Goal: Information Seeking & Learning: Learn about a topic

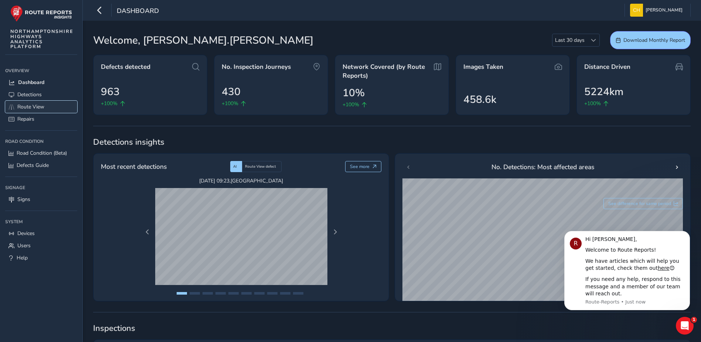
click at [37, 105] on span "Route View" at bounding box center [30, 106] width 27 height 7
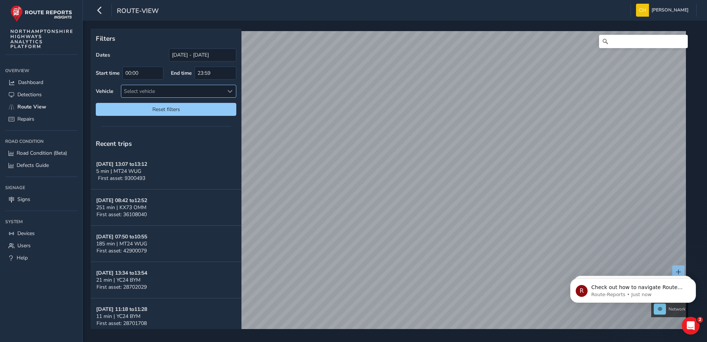
click at [231, 90] on span at bounding box center [229, 91] width 5 height 5
type input "ds23 hgd"
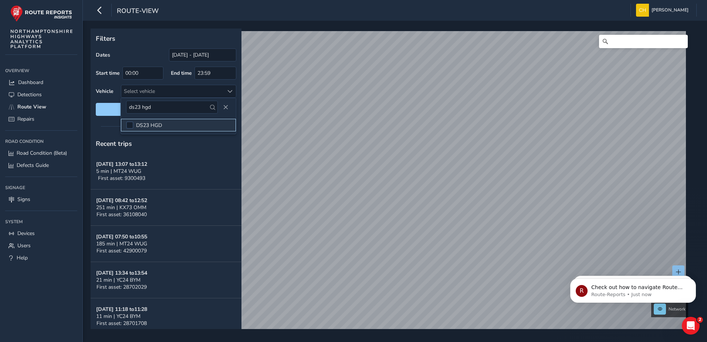
click at [164, 121] on li "DS23 HGD" at bounding box center [178, 125] width 115 height 13
click at [108, 110] on span "Reset filters" at bounding box center [165, 109] width 129 height 7
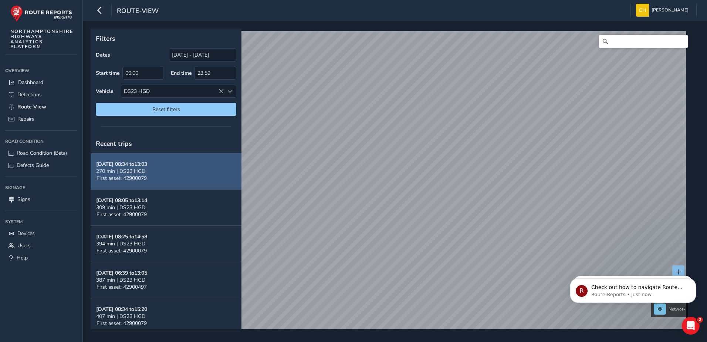
click at [145, 175] on span "First asset: 42900079" at bounding box center [122, 178] width 50 height 7
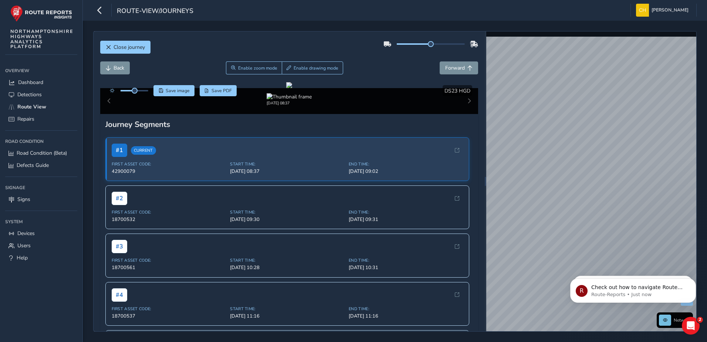
click at [484, 121] on div "Close journey Back Enable zoom mode Enable drawing mode Forward Click and Drag …" at bounding box center [394, 181] width 603 height 300
drag, startPoint x: 275, startPoint y: 172, endPoint x: 291, endPoint y: 178, distance: 17.3
click at [292, 88] on div at bounding box center [289, 85] width 6 height 6
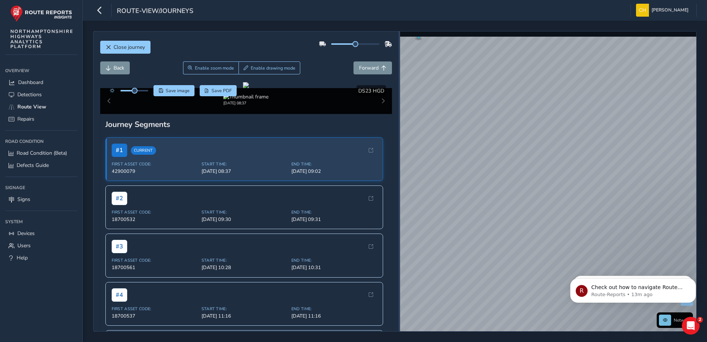
drag, startPoint x: 485, startPoint y: 175, endPoint x: 399, endPoint y: 173, distance: 86.2
click at [399, 173] on div at bounding box center [399, 180] width 1 height 299
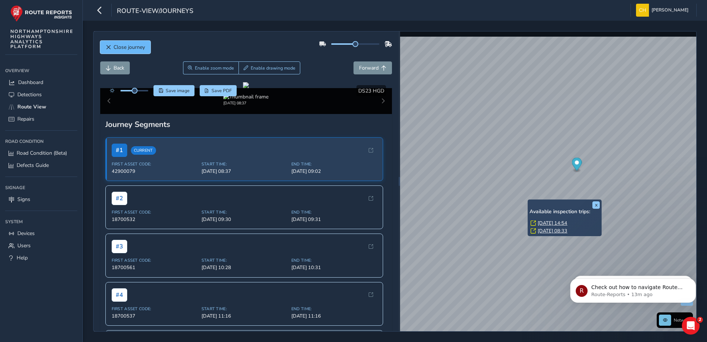
click at [109, 45] on span "Close journey" at bounding box center [108, 47] width 5 height 5
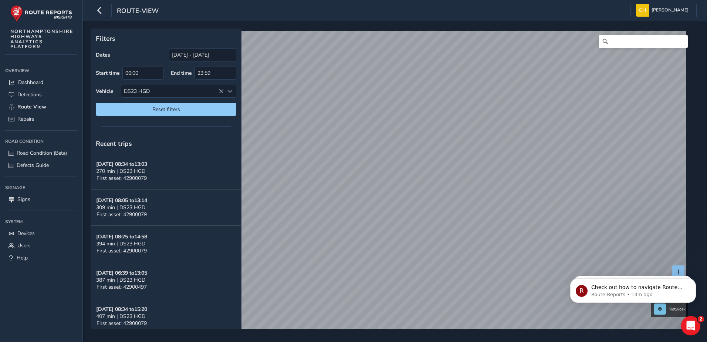
click at [685, 322] on icon "Open Intercom Messenger" at bounding box center [690, 324] width 12 height 12
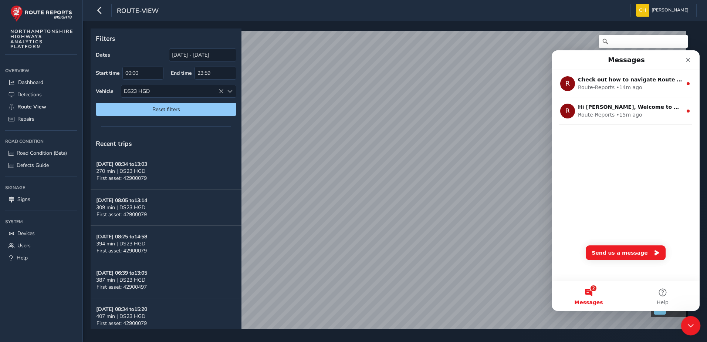
click at [685, 323] on icon "Close Intercom Messenger" at bounding box center [689, 324] width 9 height 9
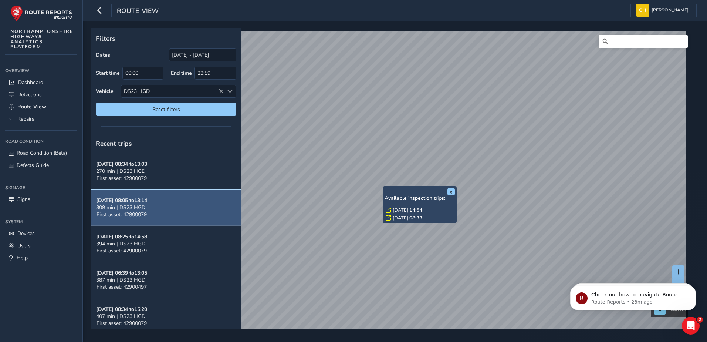
click at [133, 199] on strong "[DATE] 08:05 to 13:14" at bounding box center [121, 200] width 51 height 7
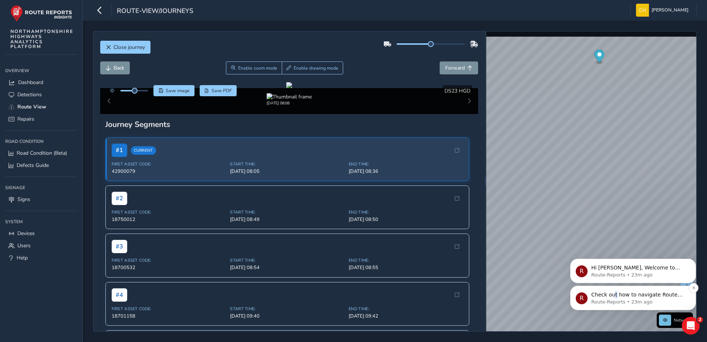
click at [613, 295] on p "Check out how to navigate Route View here!" at bounding box center [638, 294] width 95 height 7
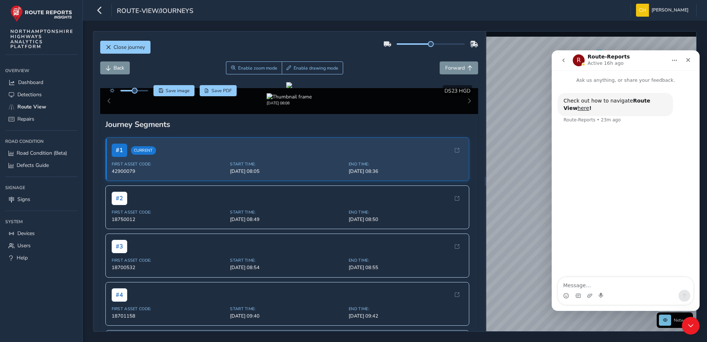
click at [561, 58] on icon "go back" at bounding box center [564, 60] width 6 height 6
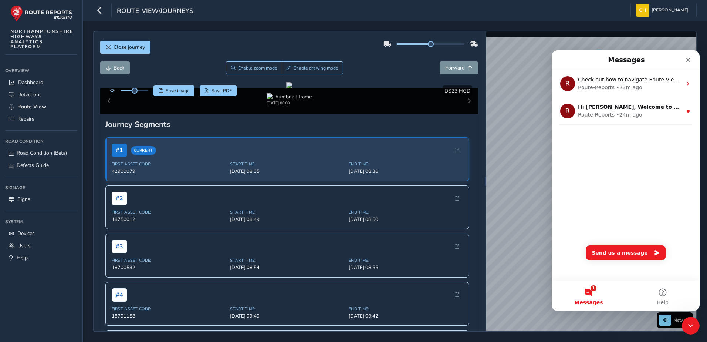
click at [462, 114] on div "[DATE] 08:08" at bounding box center [289, 101] width 378 height 26
drag, startPoint x: 136, startPoint y: 93, endPoint x: 142, endPoint y: 94, distance: 5.4
click at [142, 94] on div at bounding box center [127, 90] width 43 height 11
click at [467, 65] on span "Forward" at bounding box center [469, 67] width 5 height 5
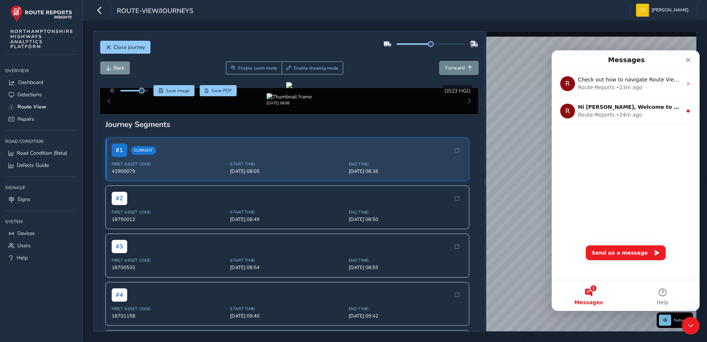
click at [458, 68] on span "Forward" at bounding box center [455, 67] width 20 height 7
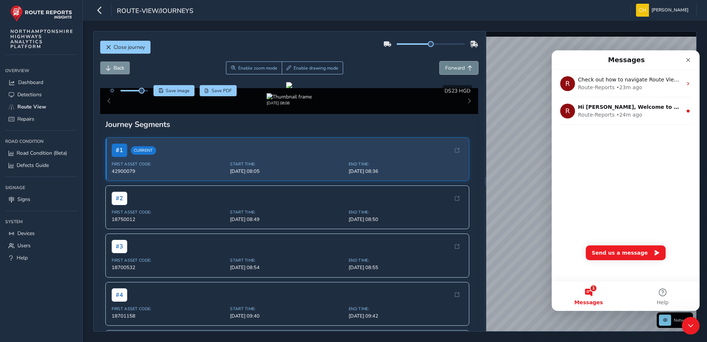
click at [458, 68] on span "Forward" at bounding box center [455, 67] width 20 height 7
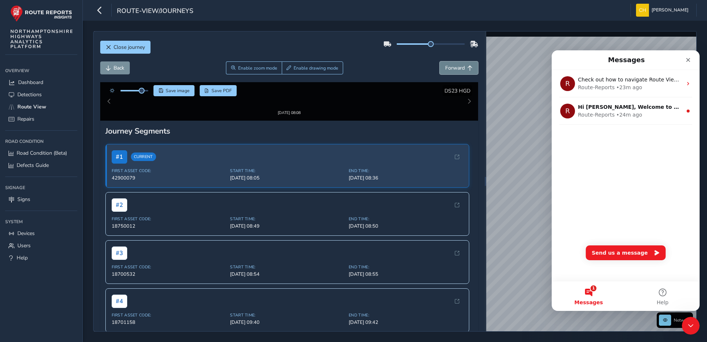
click at [458, 68] on span "Forward" at bounding box center [455, 67] width 20 height 7
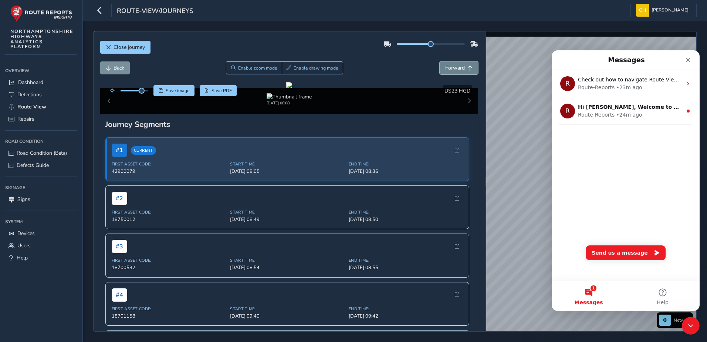
click at [458, 68] on span "Forward" at bounding box center [455, 67] width 20 height 7
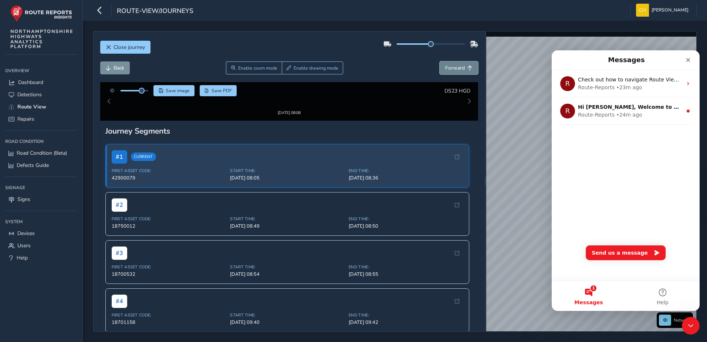
click at [458, 68] on span "Forward" at bounding box center [455, 67] width 20 height 7
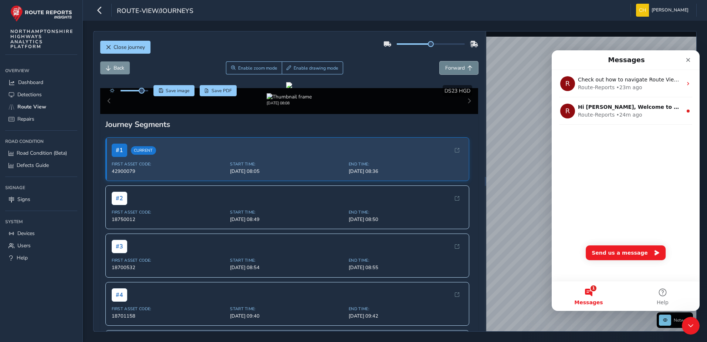
click at [458, 68] on span "Forward" at bounding box center [455, 67] width 20 height 7
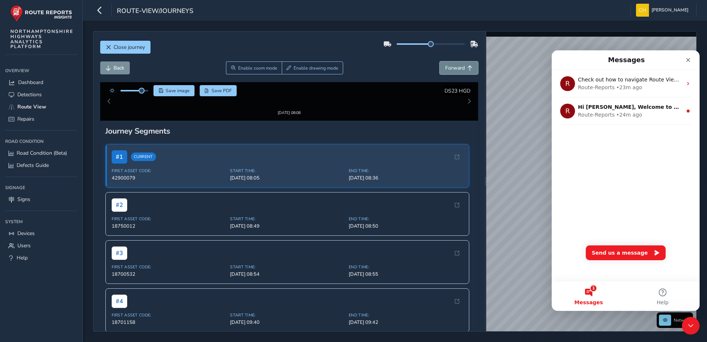
click at [458, 68] on span "Forward" at bounding box center [455, 67] width 20 height 7
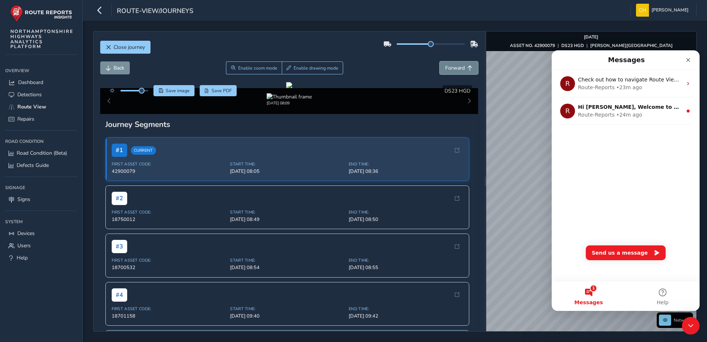
click at [458, 68] on span "Forward" at bounding box center [455, 67] width 20 height 7
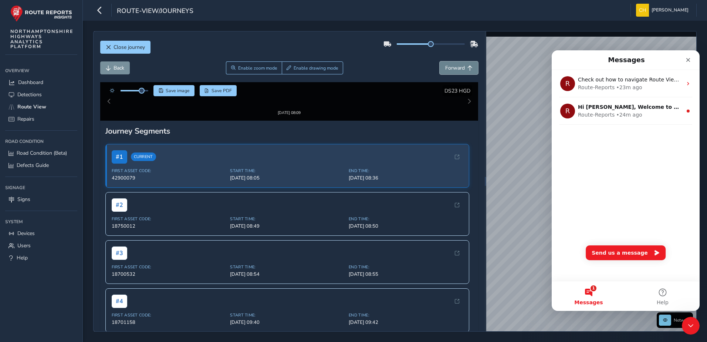
click at [458, 68] on span "Forward" at bounding box center [455, 67] width 20 height 7
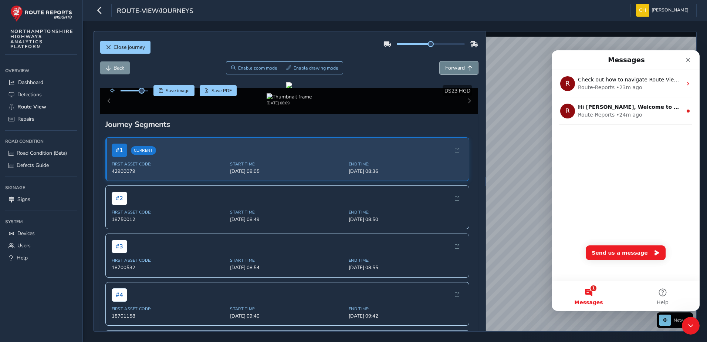
click at [458, 68] on span "Forward" at bounding box center [455, 67] width 20 height 7
click at [451, 69] on span "Forward" at bounding box center [455, 67] width 20 height 7
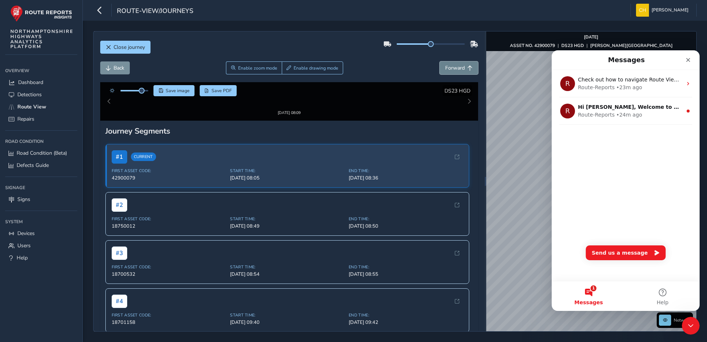
click at [451, 69] on span "Forward" at bounding box center [455, 67] width 20 height 7
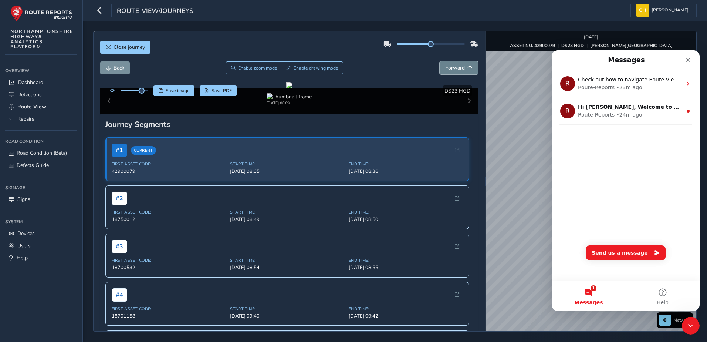
click at [451, 69] on span "Forward" at bounding box center [455, 67] width 20 height 7
click at [275, 70] on button "Enable zoom mode" at bounding box center [254, 67] width 56 height 13
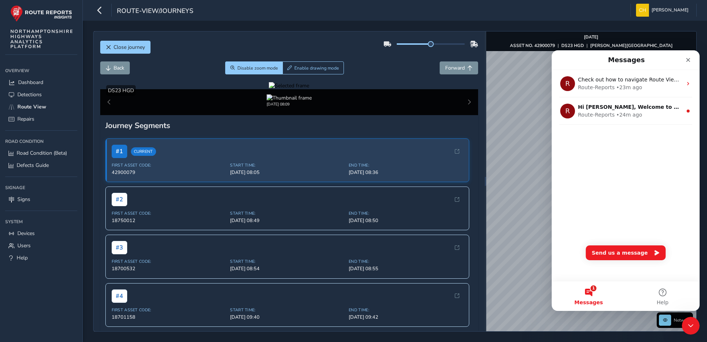
click at [299, 89] on div at bounding box center [289, 85] width 40 height 7
drag, startPoint x: 349, startPoint y: 186, endPoint x: 359, endPoint y: 183, distance: 10.2
click at [359, 184] on img at bounding box center [348, 187] width 1065 height 599
drag, startPoint x: 361, startPoint y: 180, endPoint x: 368, endPoint y: 170, distance: 12.6
click at [309, 89] on div at bounding box center [289, 85] width 40 height 7
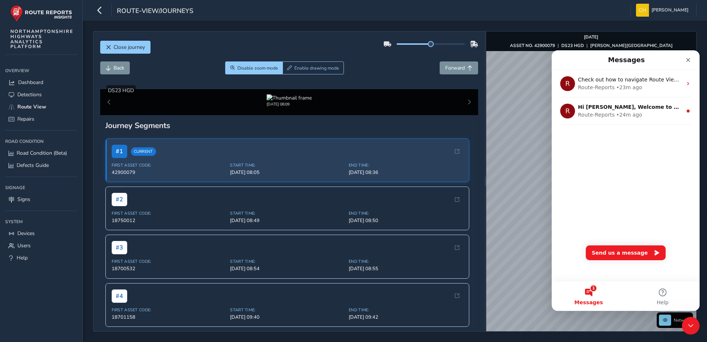
click at [367, 170] on img at bounding box center [304, 218] width 1065 height 599
click at [309, 89] on div at bounding box center [289, 85] width 40 height 7
click at [366, 169] on img at bounding box center [306, 219] width 1065 height 599
click at [261, 71] on button "Disable zoom mode" at bounding box center [253, 67] width 57 height 13
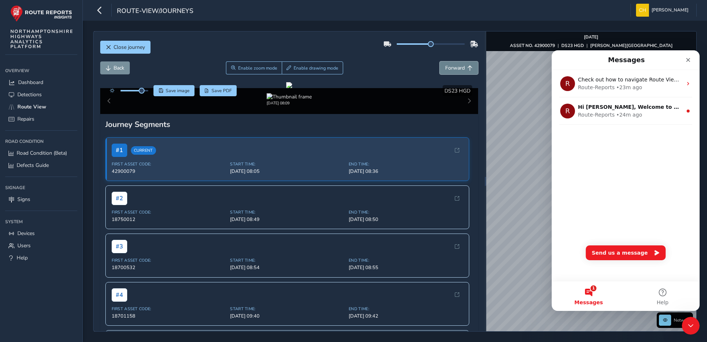
click at [445, 68] on span "Forward" at bounding box center [455, 67] width 20 height 7
click at [445, 67] on span "Forward" at bounding box center [455, 67] width 20 height 7
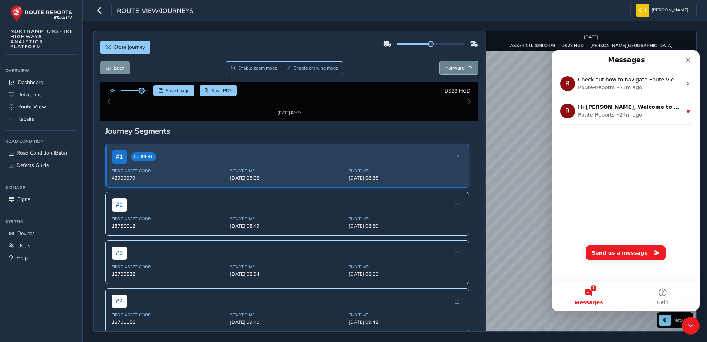
click at [445, 67] on span "Forward" at bounding box center [455, 67] width 20 height 7
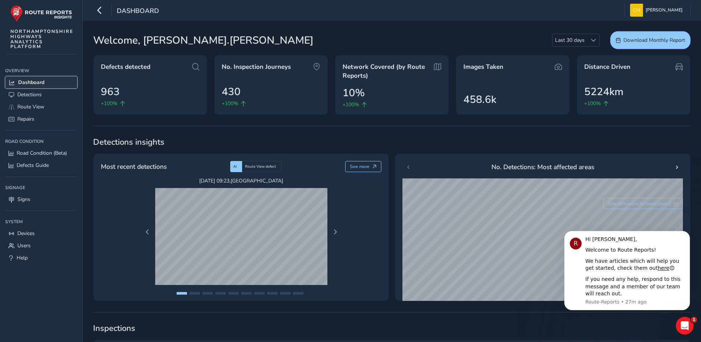
click at [38, 82] on span "Dashboard" at bounding box center [31, 82] width 26 height 7
click at [22, 92] on span "Detections" at bounding box center [29, 94] width 24 height 7
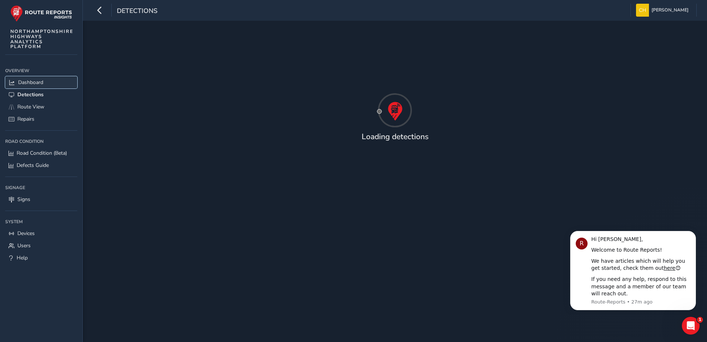
click at [36, 79] on span "Dashboard" at bounding box center [30, 82] width 25 height 7
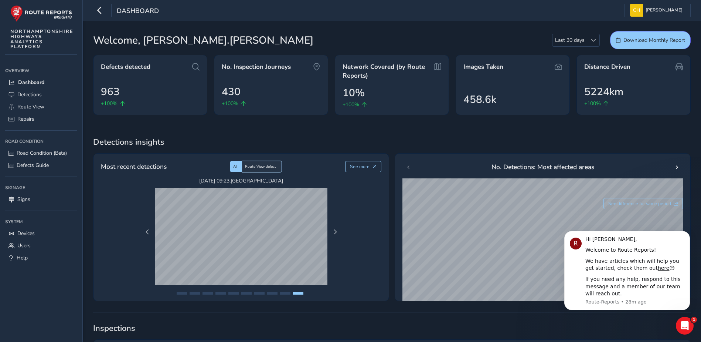
click at [252, 167] on span "Route View defect" at bounding box center [260, 166] width 31 height 5
click at [239, 166] on div "AI" at bounding box center [236, 166] width 12 height 11
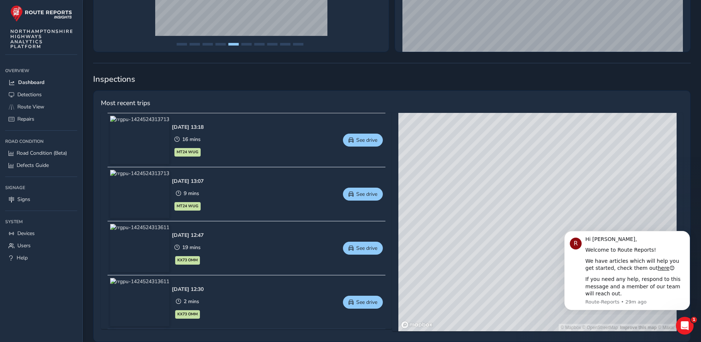
scroll to position [259, 0]
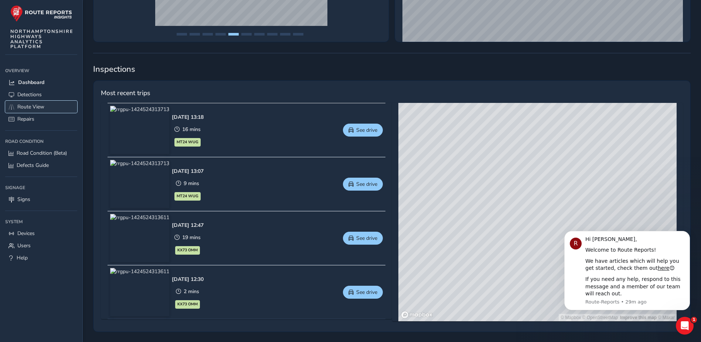
click at [35, 104] on span "Route View" at bounding box center [30, 106] width 27 height 7
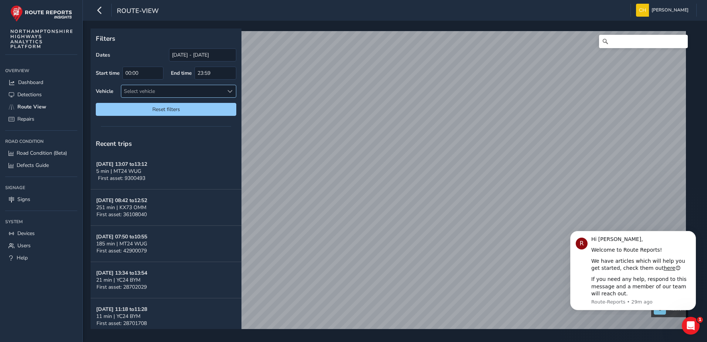
click at [227, 89] on span at bounding box center [229, 91] width 5 height 5
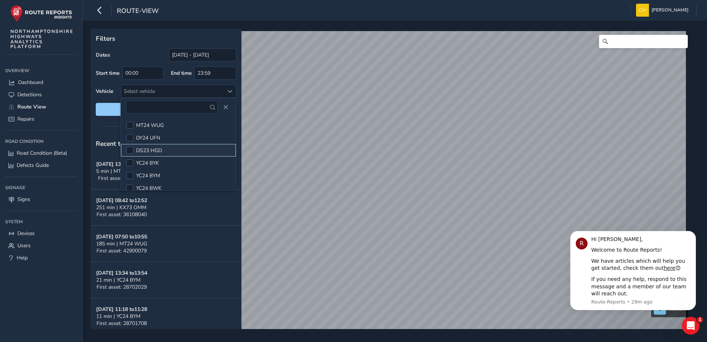
click at [165, 148] on li "DS23 HGD" at bounding box center [178, 150] width 115 height 13
click at [114, 110] on span "Reset filters" at bounding box center [165, 109] width 129 height 7
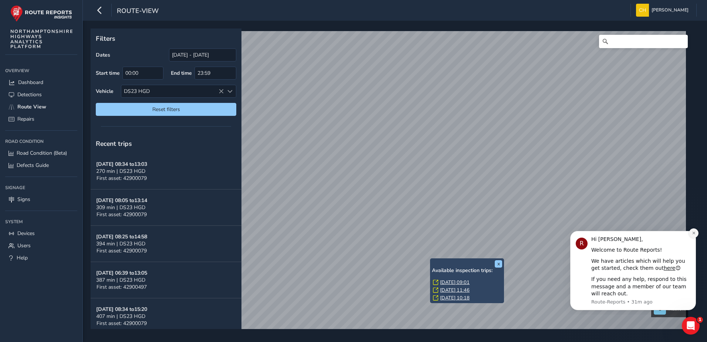
click at [695, 232] on icon "Dismiss notification" at bounding box center [694, 233] width 4 height 4
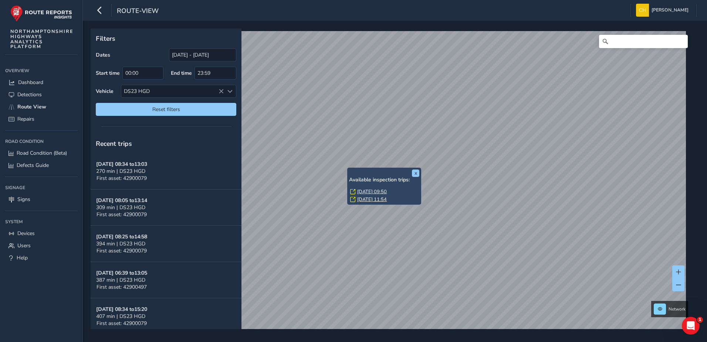
scroll to position [11, 0]
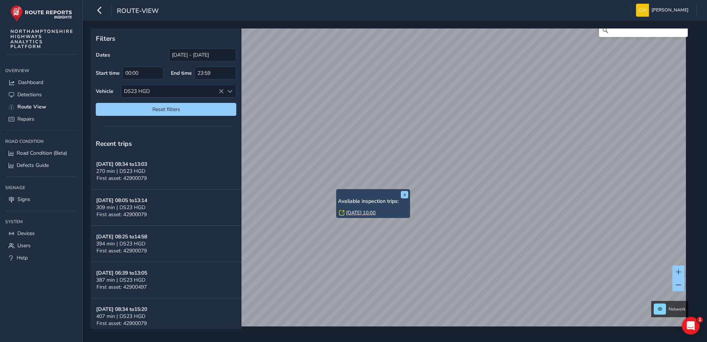
click at [486, 29] on div "x Available inspection trips: Tue, 19 Aug, 10:00 Filters Dates 17/08/2025 - 16/…" at bounding box center [395, 181] width 624 height 321
click at [486, 35] on div "x Available inspection trips: Tue, 19 Aug, 10:00 Filters Dates 17/08/2025 - 16/…" at bounding box center [395, 181] width 624 height 321
